Goal: Navigation & Orientation: Find specific page/section

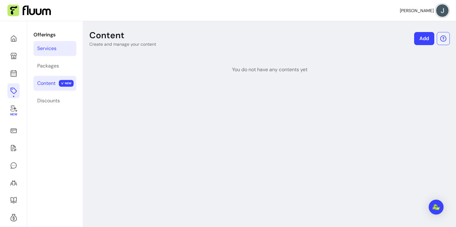
click at [46, 48] on div "Services" at bounding box center [46, 48] width 19 height 7
click at [15, 41] on icon at bounding box center [62, 30] width 105 height 88
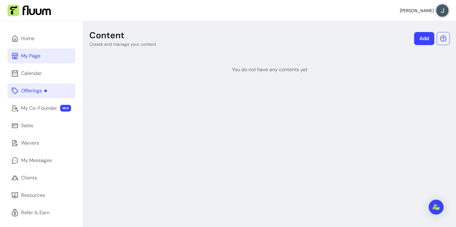
click at [24, 63] on link "My Page" at bounding box center [41, 55] width 68 height 15
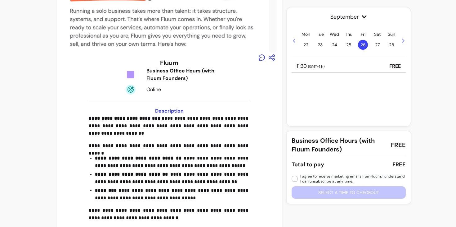
scroll to position [67, 0]
